Goal: Task Accomplishment & Management: Manage account settings

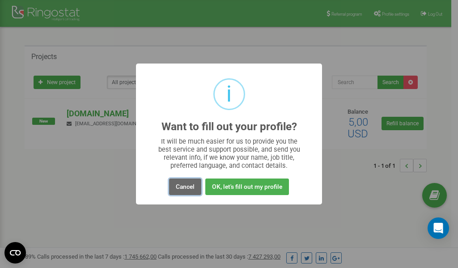
click at [184, 187] on button "Cancel" at bounding box center [185, 186] width 32 height 17
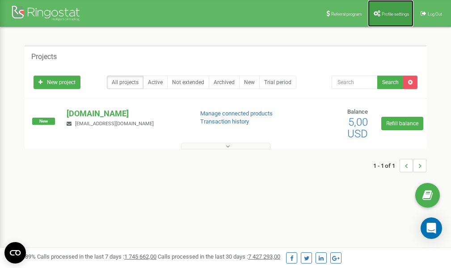
click at [387, 17] on link "Profile settings" at bounding box center [391, 13] width 46 height 27
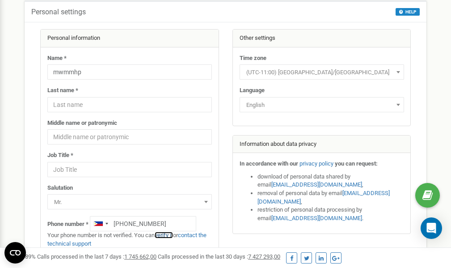
click at [169, 235] on link "verify it" at bounding box center [164, 235] width 18 height 7
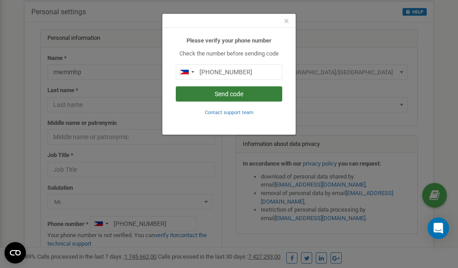
click at [234, 93] on button "Send code" at bounding box center [229, 93] width 106 height 15
